Goal: Information Seeking & Learning: Learn about a topic

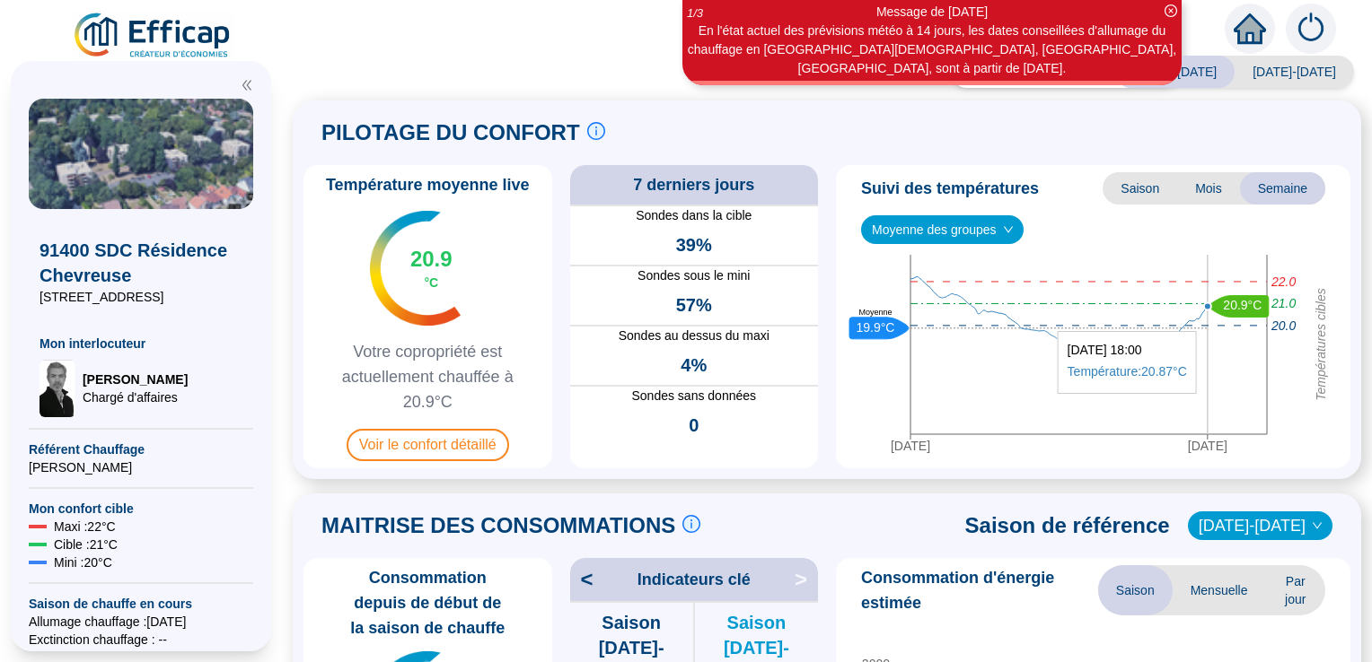
click at [1209, 322] on icon "[DATE] [DATE] Températures cibles 21.0 22.0 20.0 20.9°C 19.9°C Moyenne" at bounding box center [1086, 358] width 487 height 206
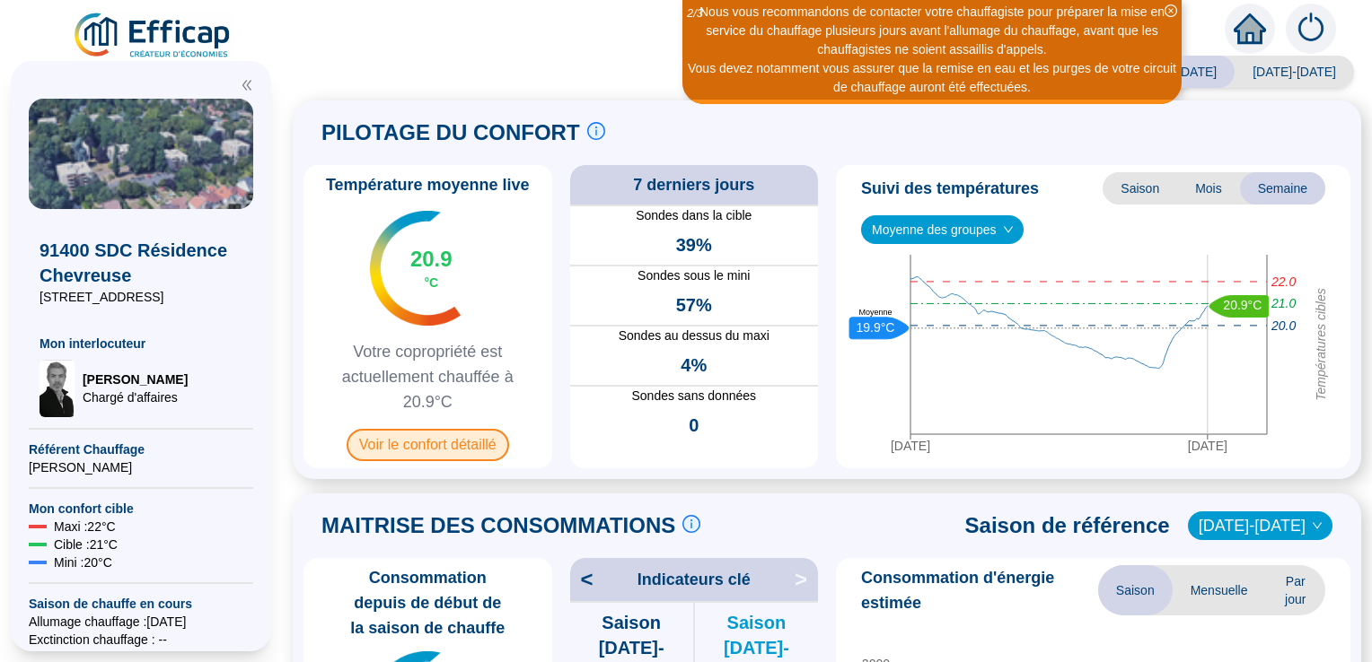
click at [483, 439] on span "Voir le confort détaillé" at bounding box center [427, 445] width 162 height 32
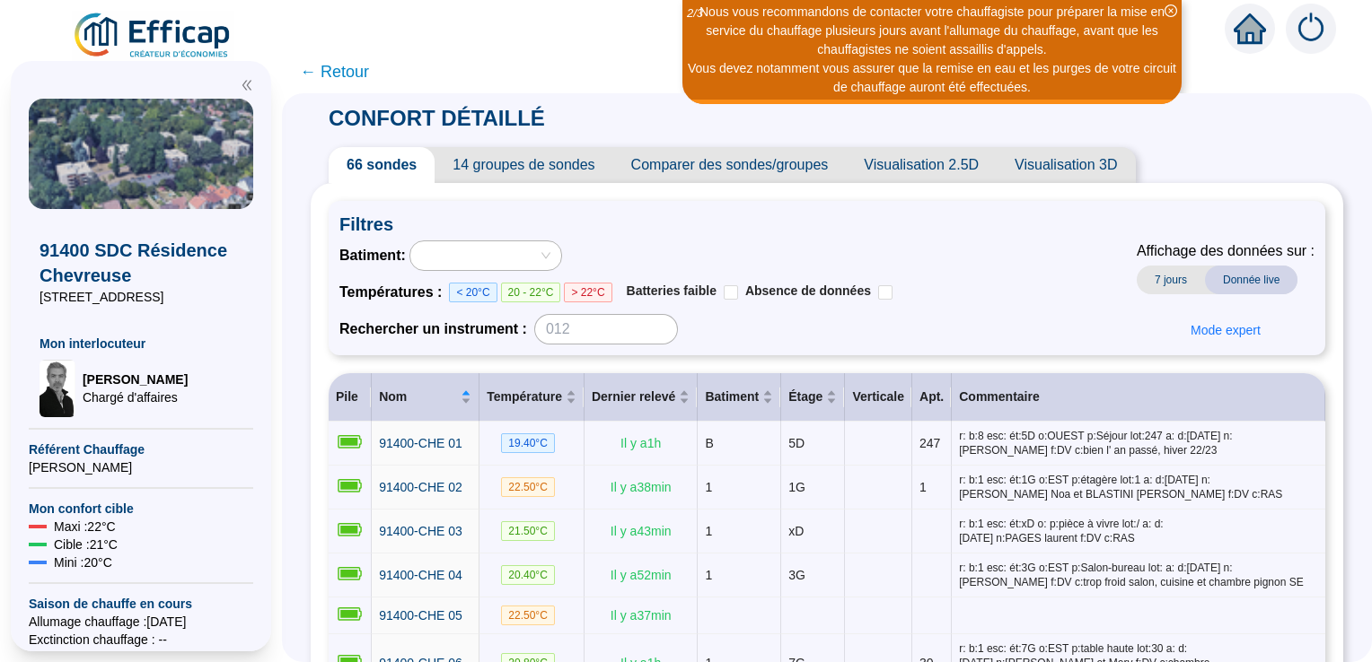
click at [345, 74] on span "← Retour" at bounding box center [334, 71] width 69 height 25
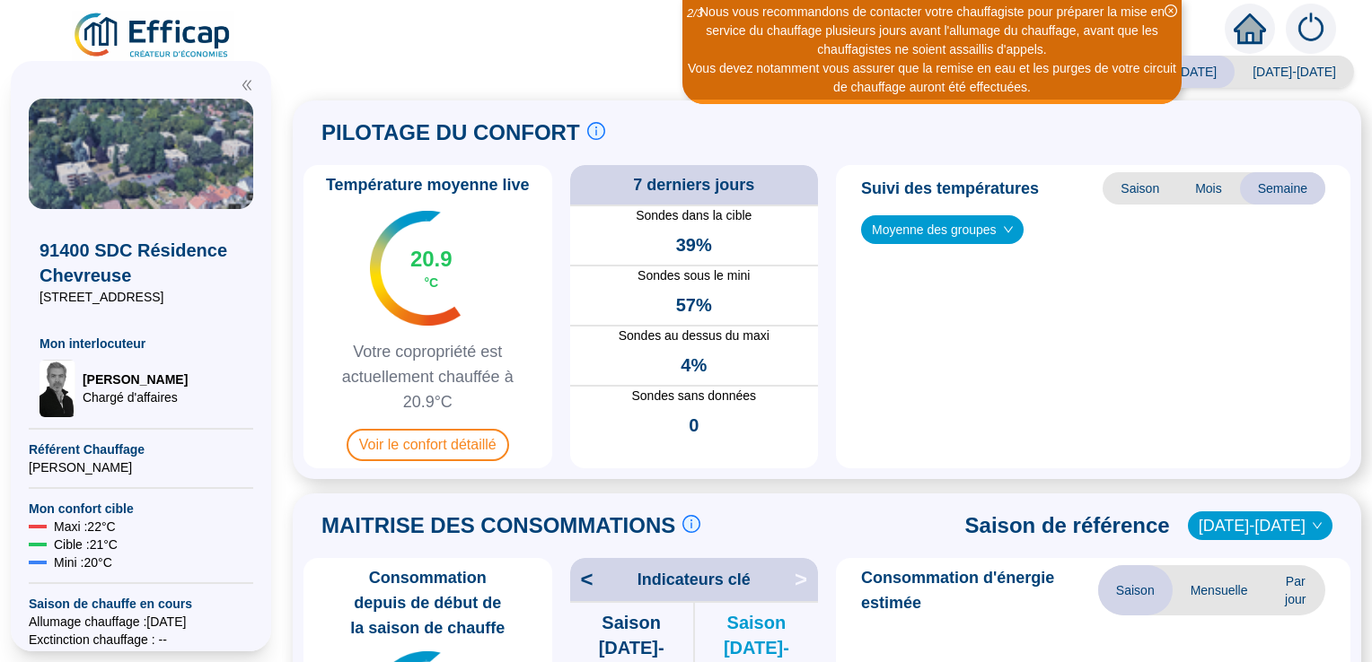
click at [350, 72] on div "Saison analysée [DATE]-[DATE] [DATE]-[DATE] PILOTAGE DU CONFORT Le pilotage du …" at bounding box center [827, 364] width 1090 height 598
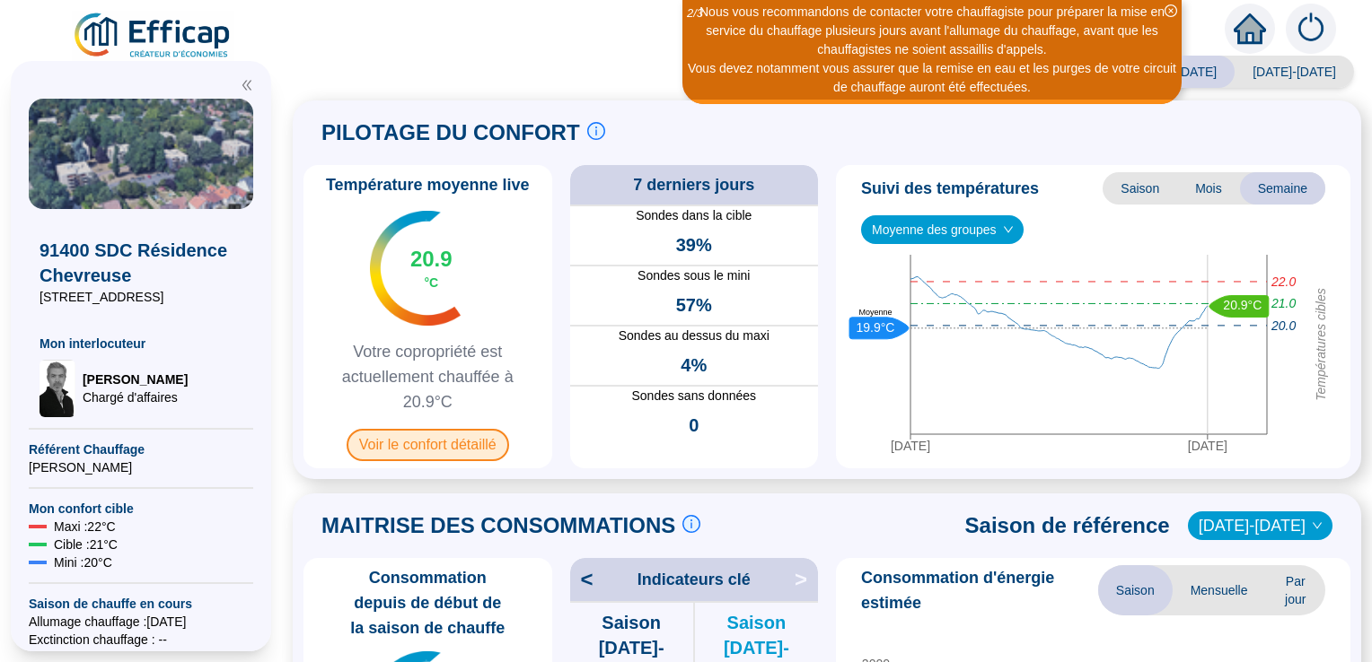
click at [420, 447] on span "Voir le confort détaillé" at bounding box center [427, 445] width 162 height 32
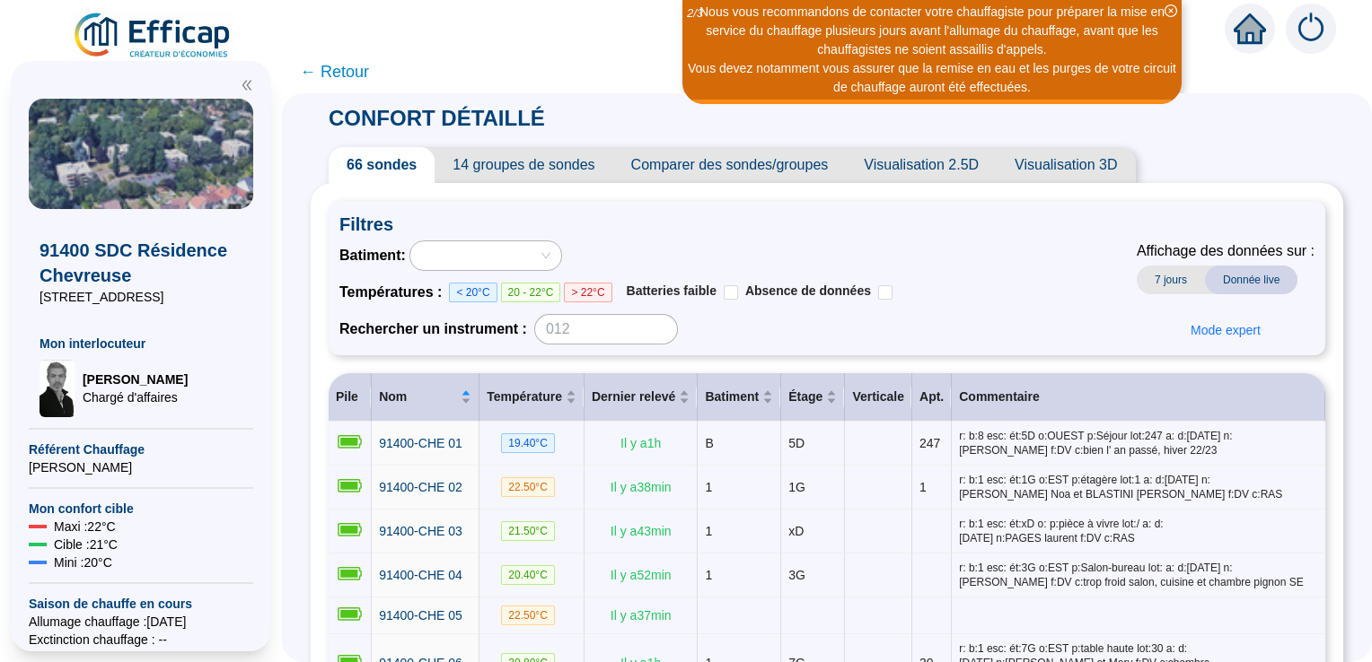
click at [553, 169] on span "14 groupes de sondes" at bounding box center [523, 165] width 178 height 36
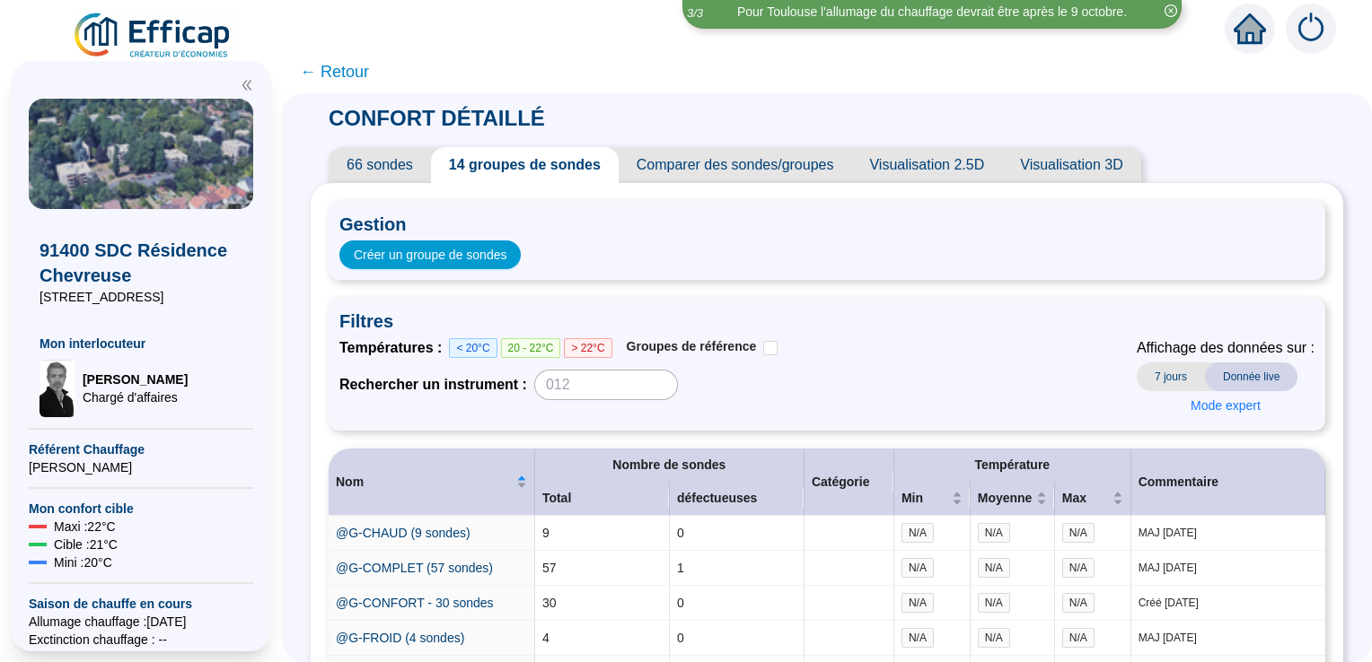
click at [381, 162] on span "66 sondes" at bounding box center [380, 165] width 102 height 36
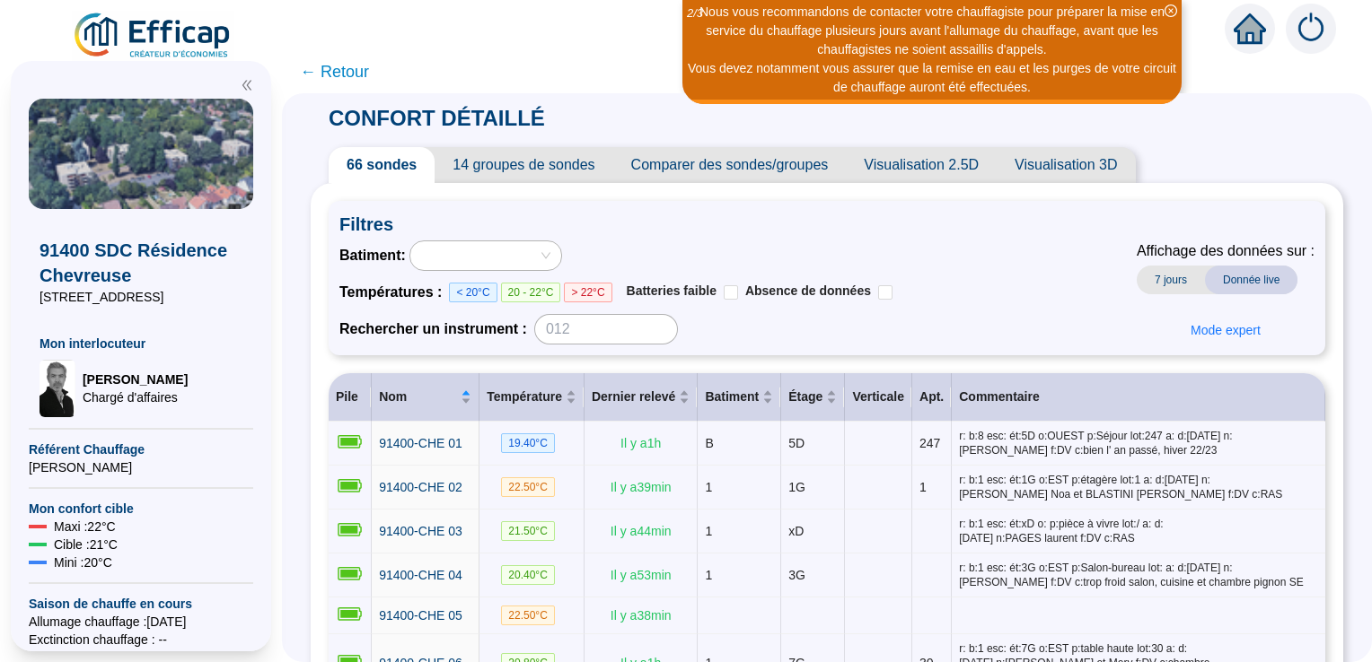
click at [525, 167] on span "14 groupes de sondes" at bounding box center [523, 165] width 178 height 36
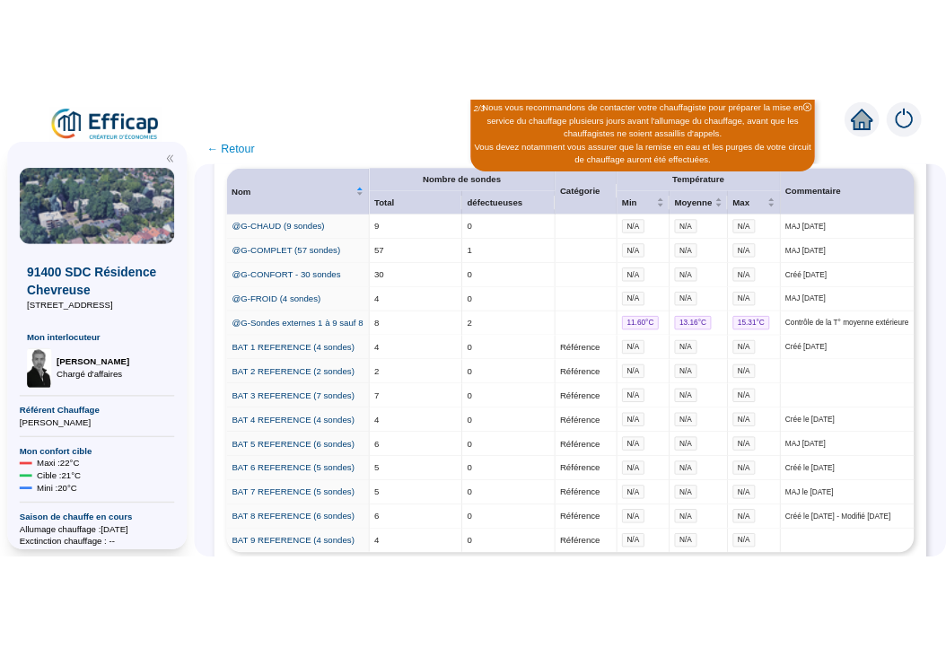
scroll to position [324, 0]
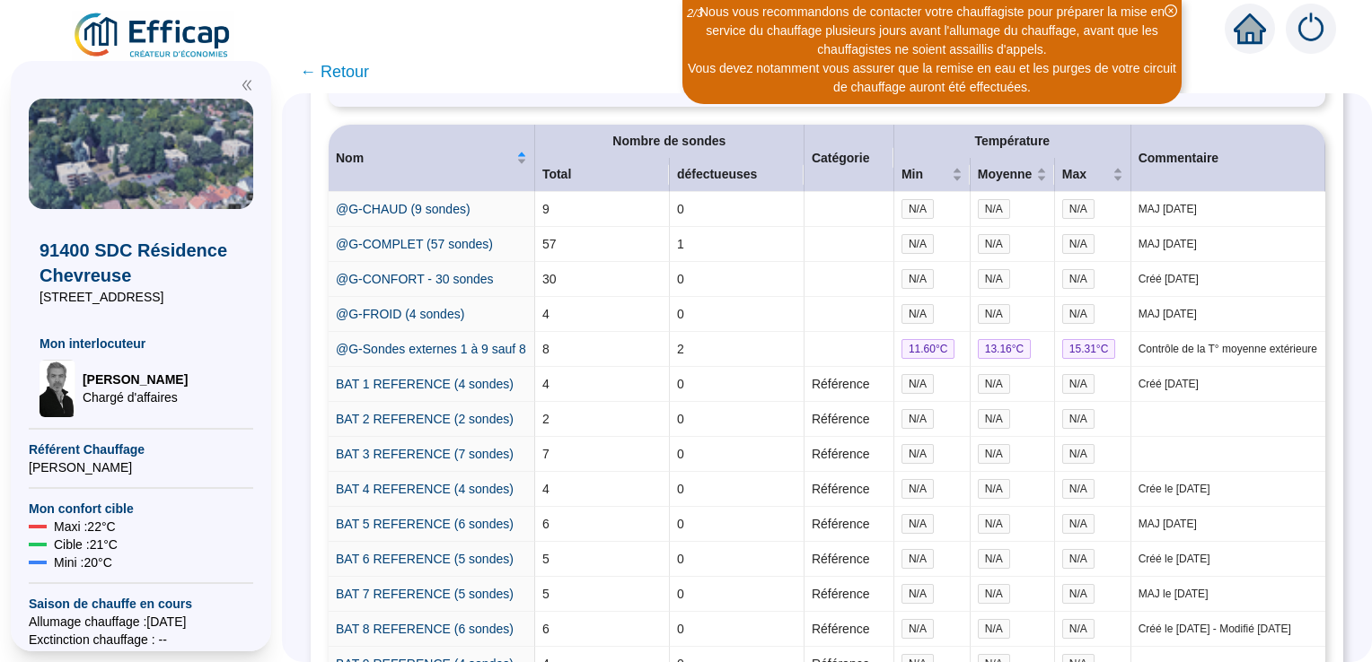
click at [685, 59] on div "Vous devez notamment vous assurer que la remise en eau et les purges de votre c…" at bounding box center [932, 78] width 494 height 38
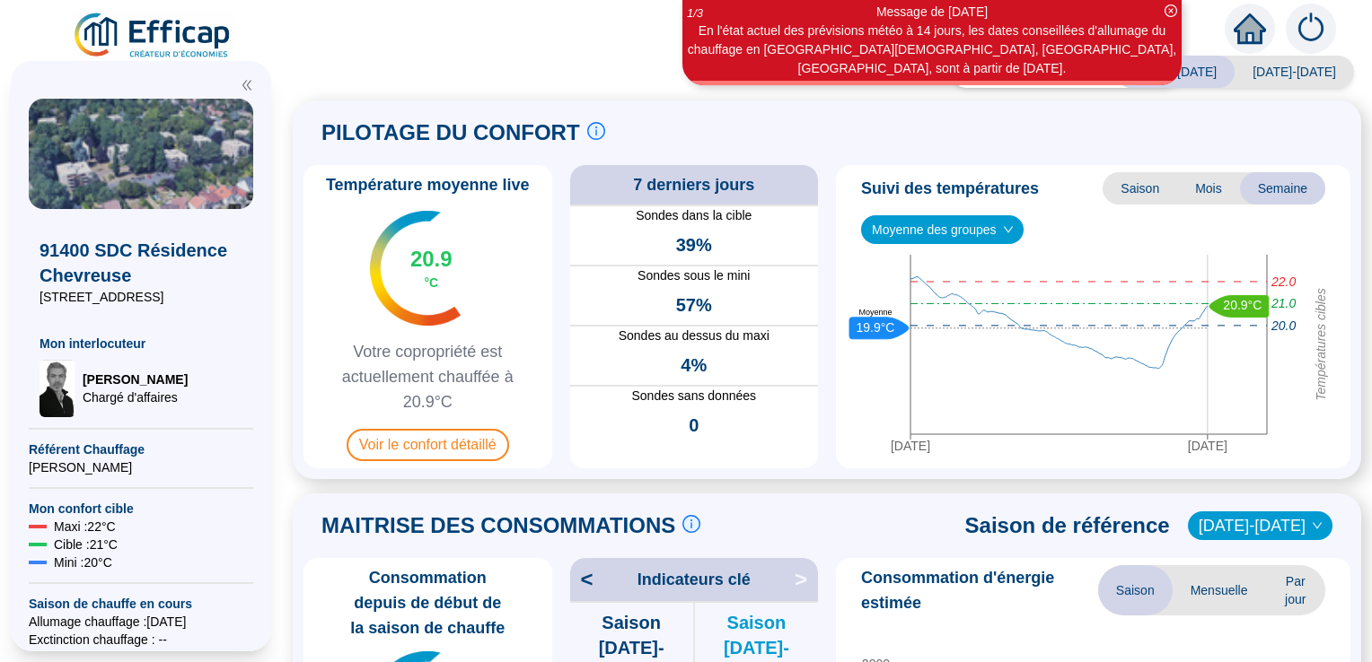
click at [1199, 191] on span "Mois" at bounding box center [1208, 188] width 63 height 32
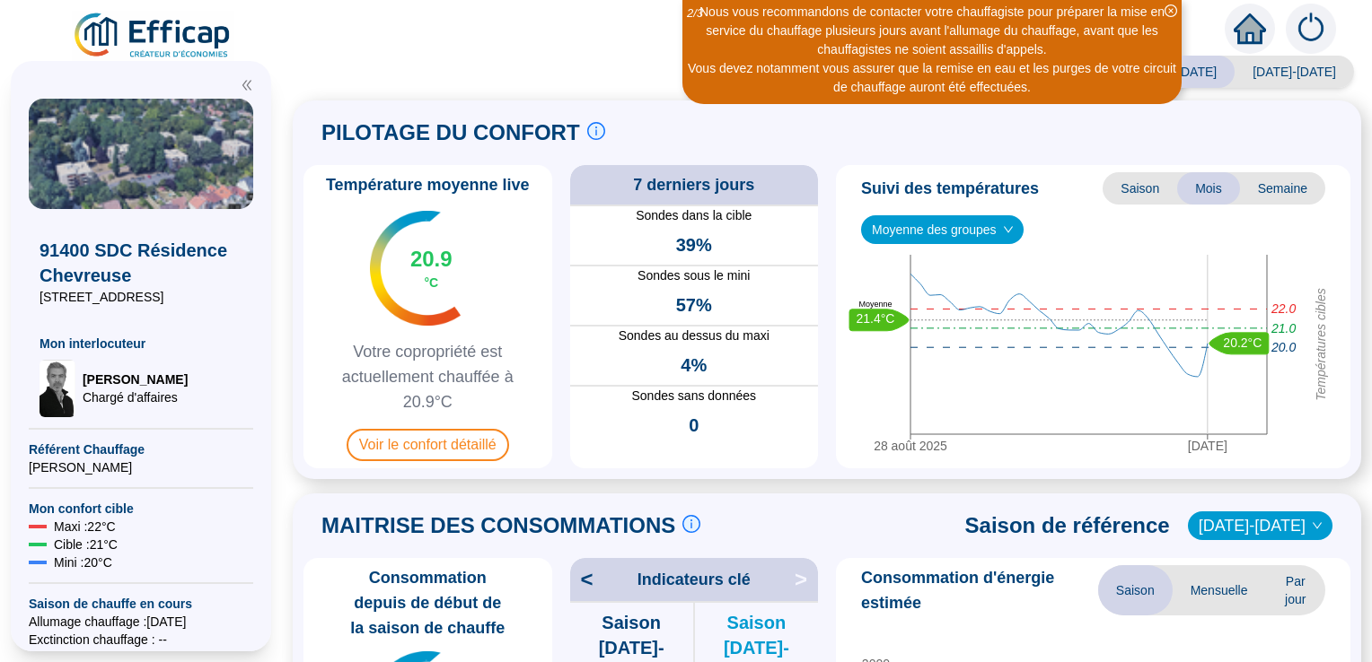
click at [1136, 193] on span "Saison" at bounding box center [1139, 188] width 75 height 32
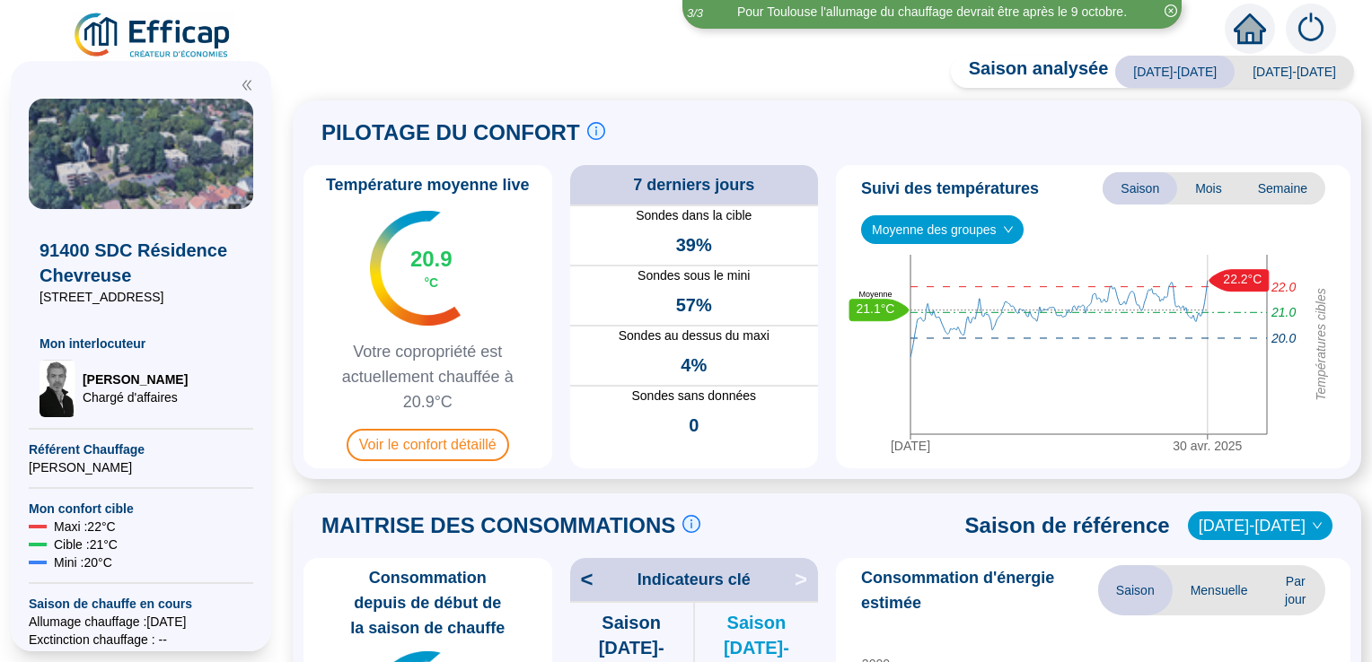
click at [1199, 192] on span "Mois" at bounding box center [1208, 188] width 63 height 32
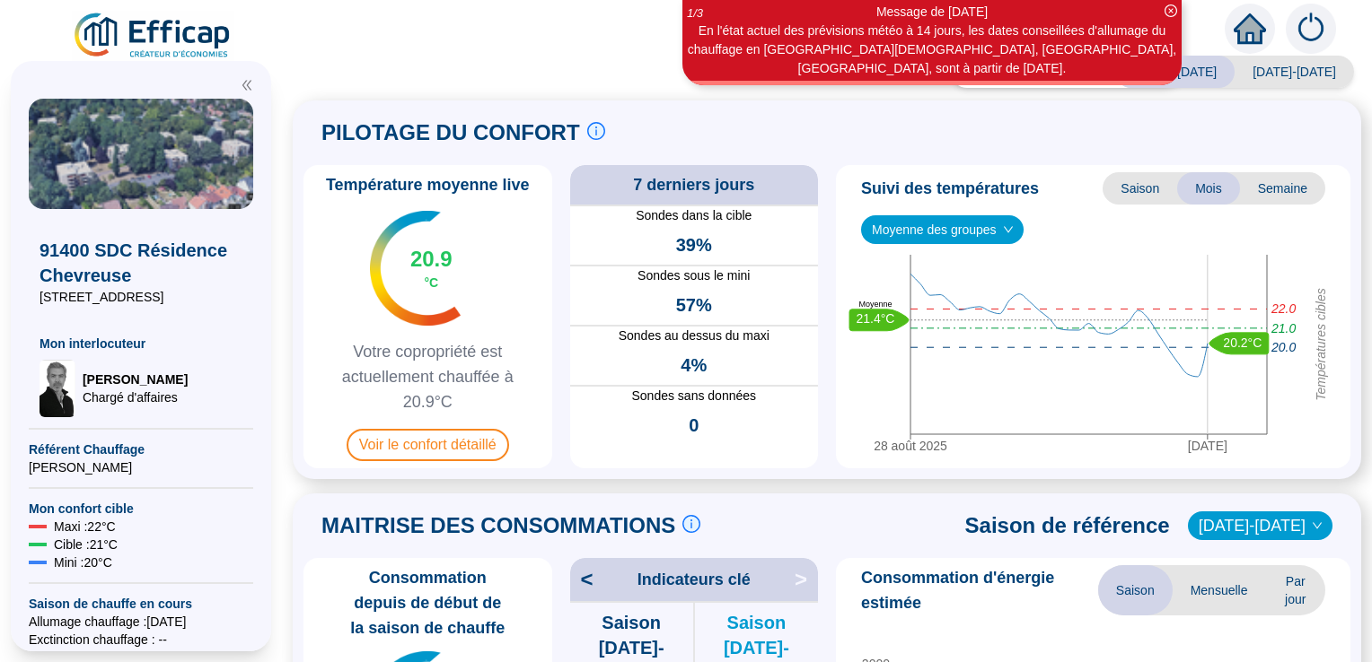
click at [1274, 189] on span "Semaine" at bounding box center [1282, 188] width 85 height 32
